Goal: Information Seeking & Learning: Learn about a topic

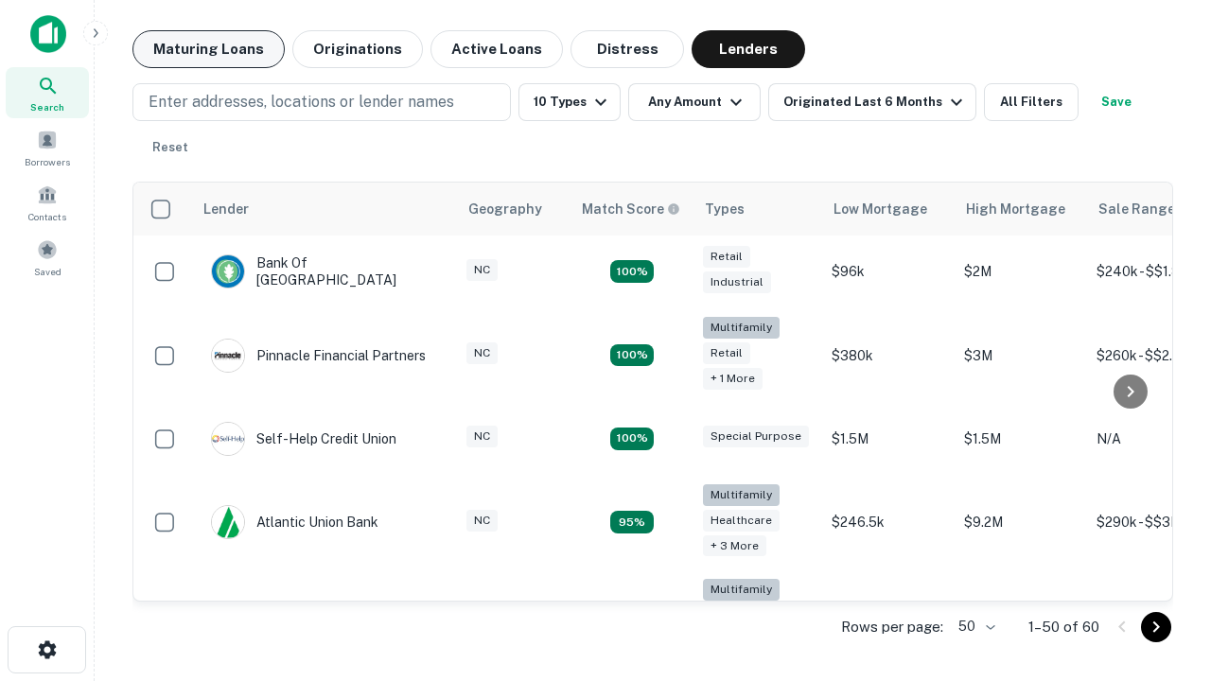
click at [208, 49] on button "Maturing Loans" at bounding box center [208, 49] width 152 height 38
